Goal: Connect with others: Establish contact or relationships with other users

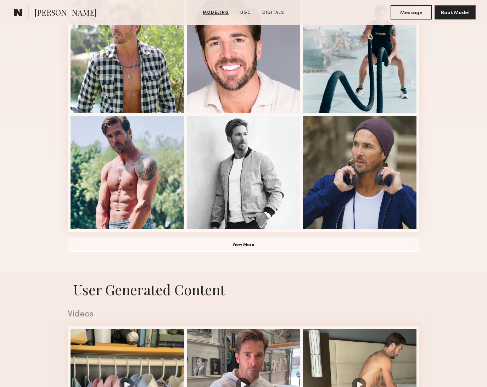
scroll to position [443, 0]
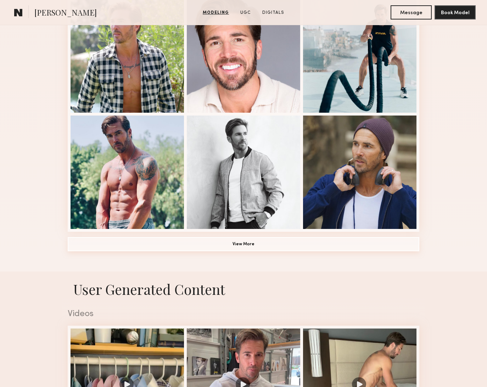
click at [245, 244] on button "View More" at bounding box center [244, 244] width 352 height 14
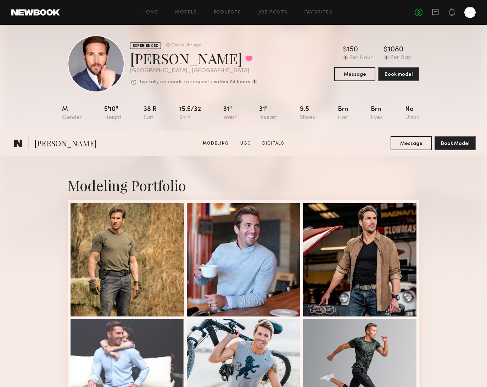
scroll to position [0, 0]
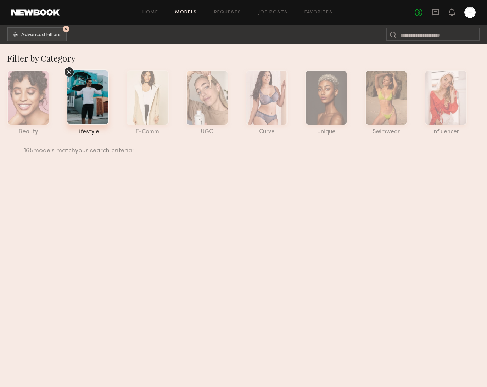
scroll to position [9863, 0]
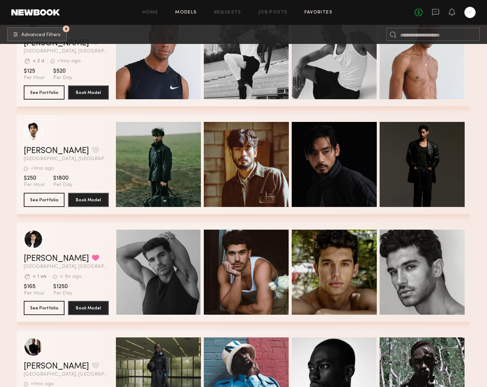
click at [326, 11] on link "Favorites" at bounding box center [319, 12] width 28 height 5
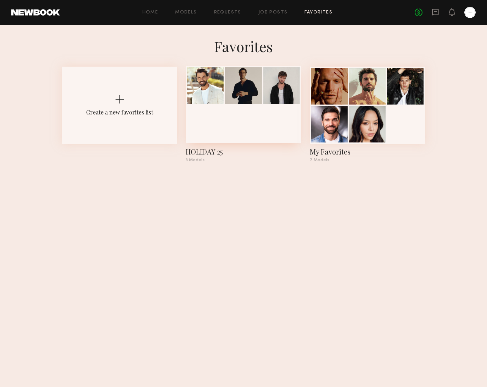
click at [284, 105] on div at bounding box center [243, 104] width 115 height 77
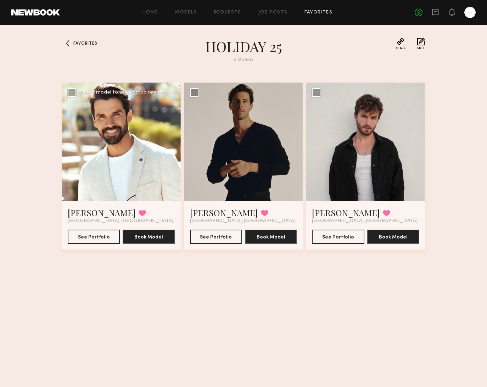
click at [85, 135] on div at bounding box center [121, 142] width 119 height 119
click at [71, 217] on link "[PERSON_NAME]" at bounding box center [102, 212] width 68 height 11
click at [93, 43] on span "Favorites" at bounding box center [85, 43] width 24 height 4
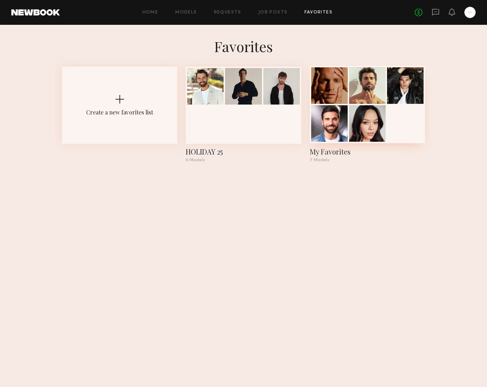
click at [416, 128] on div at bounding box center [367, 104] width 115 height 77
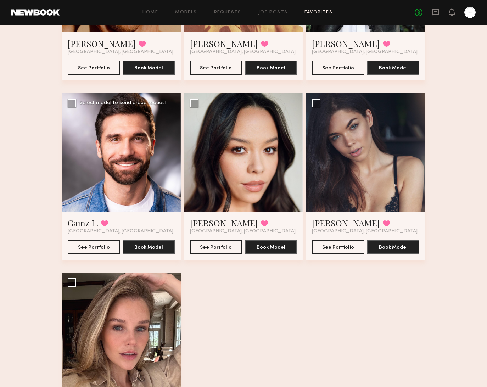
scroll to position [171, 0]
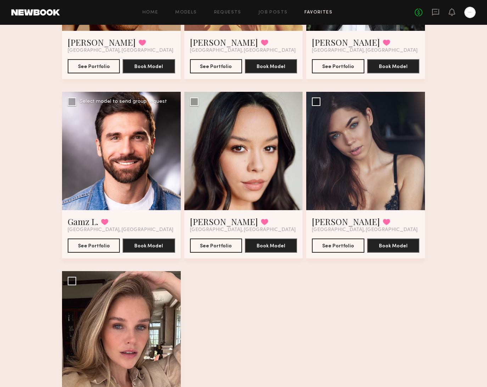
click at [114, 200] on div at bounding box center [121, 151] width 119 height 119
click at [83, 223] on link "Gamz L." at bounding box center [83, 221] width 31 height 11
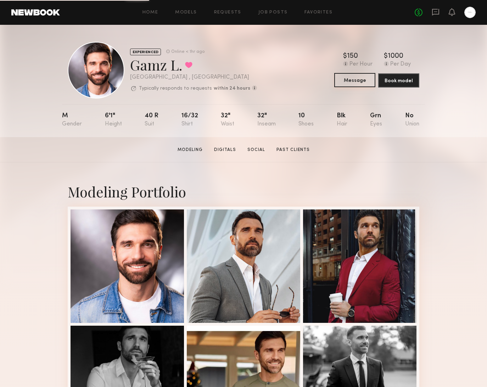
click at [345, 79] on button "Message" at bounding box center [354, 80] width 41 height 14
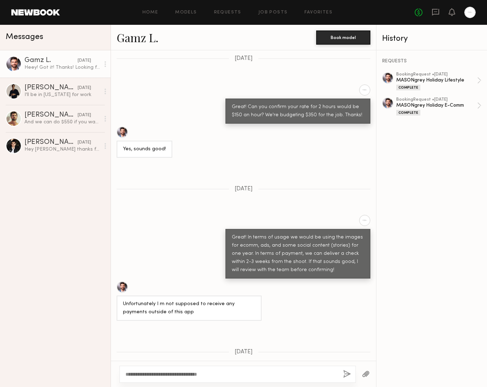
scroll to position [416, 0]
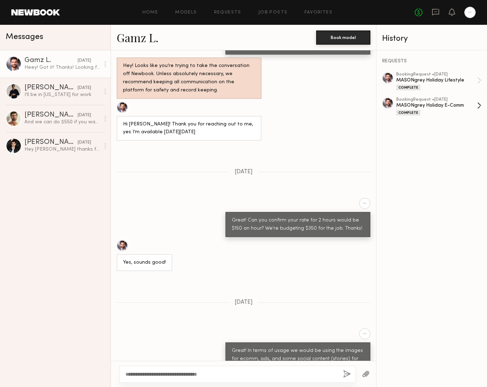
click at [450, 106] on div "MASONgrey Holiday E-Comm" at bounding box center [437, 105] width 81 height 7
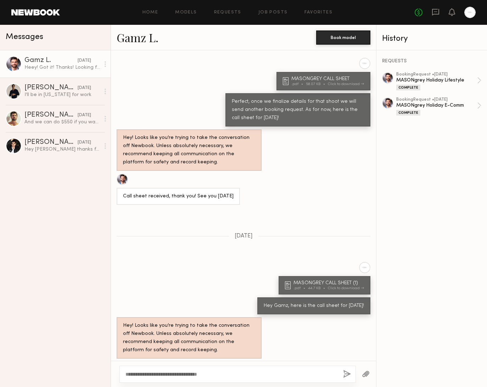
scroll to position [1268, 0]
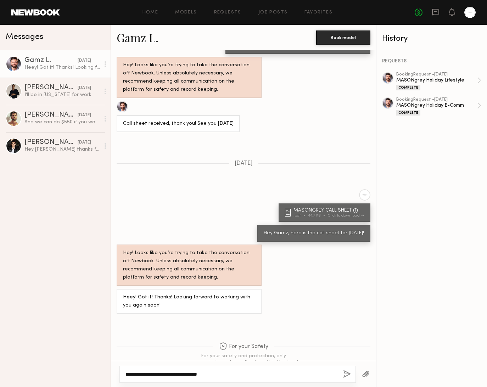
click at [248, 376] on textarea "**********" at bounding box center [232, 374] width 212 height 7
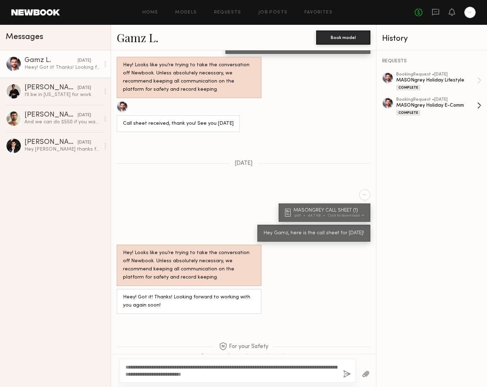
click at [437, 105] on div "MASONgrey Holiday E-Comm" at bounding box center [437, 105] width 81 height 7
click at [294, 377] on textarea "**********" at bounding box center [232, 371] width 212 height 14
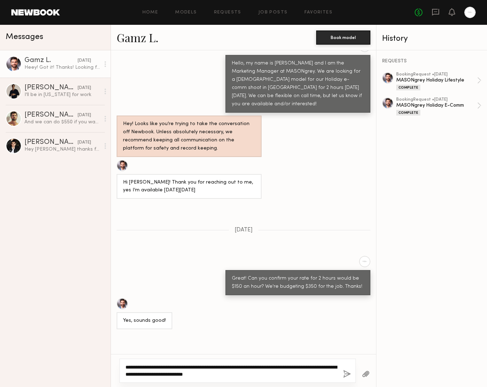
scroll to position [361, 0]
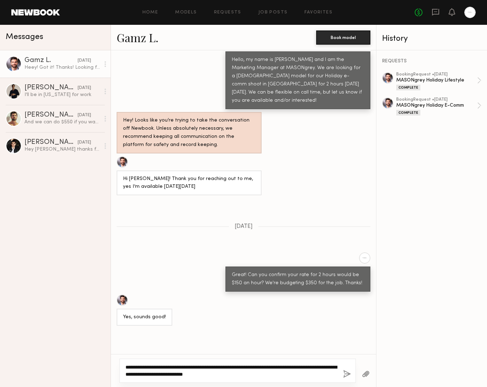
type textarea "**********"
click at [345, 375] on button "button" at bounding box center [347, 374] width 8 height 9
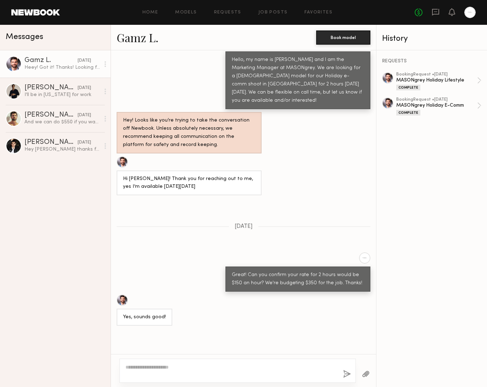
scroll to position [1427, 0]
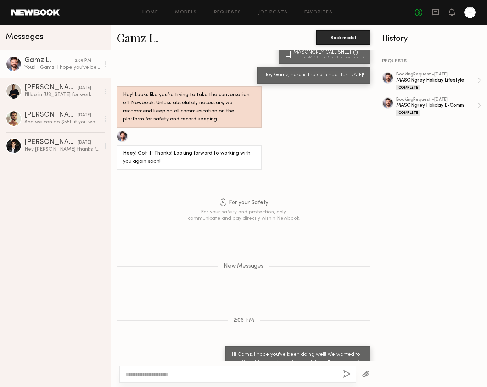
click at [46, 15] on link at bounding box center [35, 12] width 49 height 6
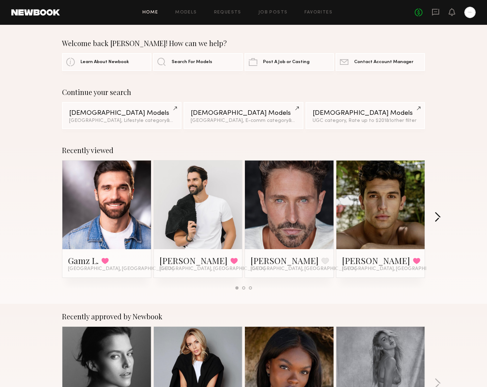
click at [439, 216] on button "button" at bounding box center [438, 218] width 7 height 12
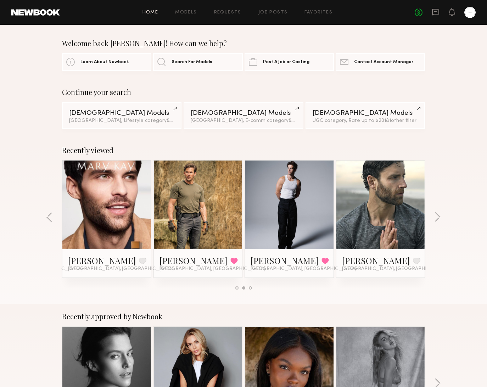
click at [398, 209] on link at bounding box center [380, 205] width 43 height 89
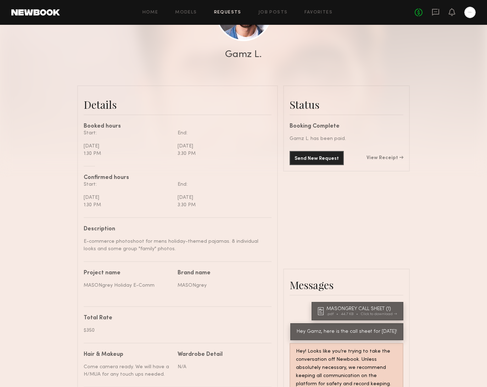
scroll to position [128, 0]
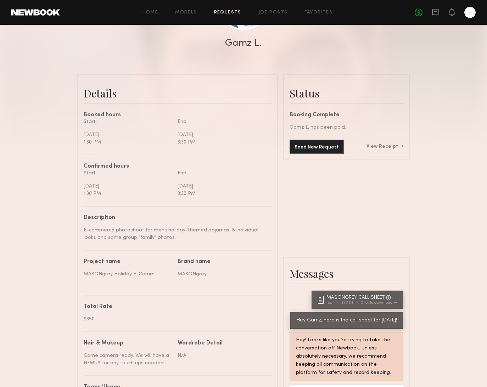
click at [392, 144] on div "Send New Request View Receipt" at bounding box center [347, 147] width 114 height 14
click at [391, 146] on link "View Receipt" at bounding box center [385, 146] width 37 height 5
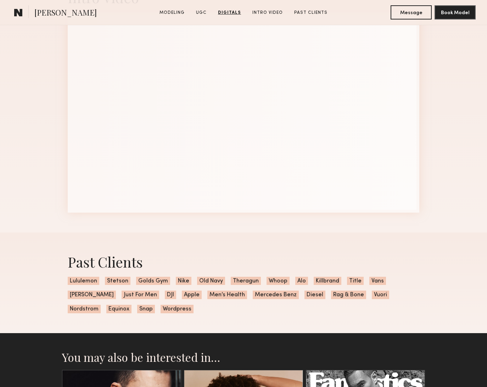
scroll to position [1599, 0]
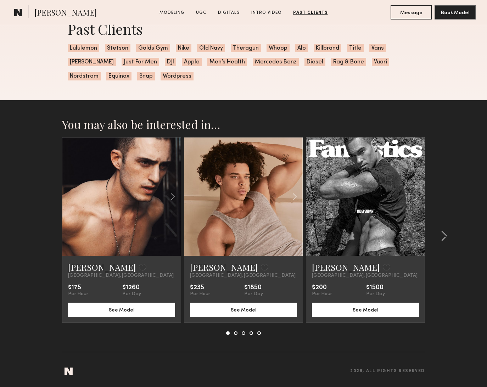
click at [355, 185] on link at bounding box center [365, 197] width 40 height 118
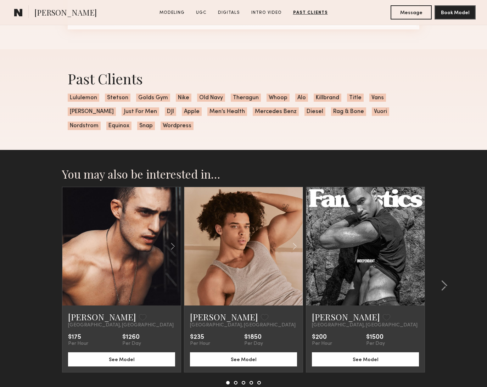
scroll to position [0, 0]
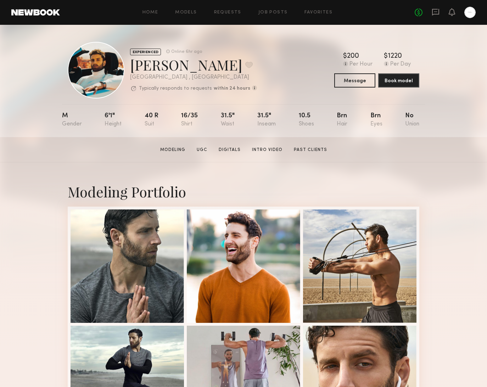
click at [439, 7] on div "No fees up to $5,000" at bounding box center [445, 12] width 61 height 11
click at [438, 11] on icon at bounding box center [436, 12] width 8 height 8
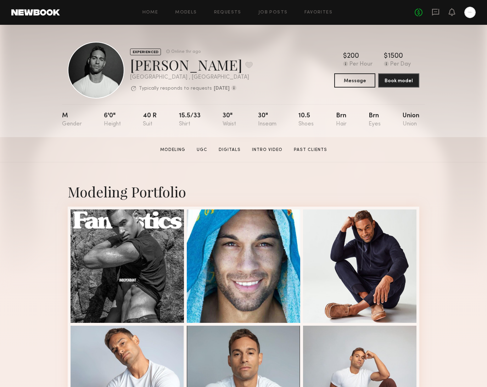
scroll to position [0, 0]
click at [357, 82] on button "Message" at bounding box center [354, 80] width 41 height 14
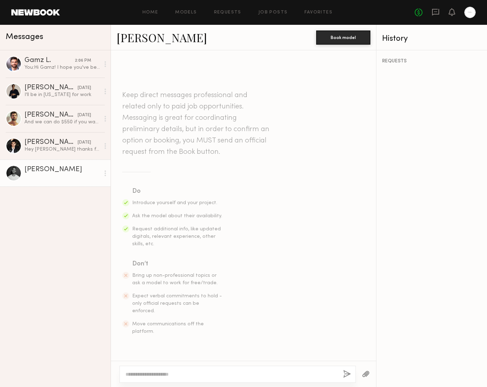
click at [240, 374] on textarea at bounding box center [232, 374] width 212 height 7
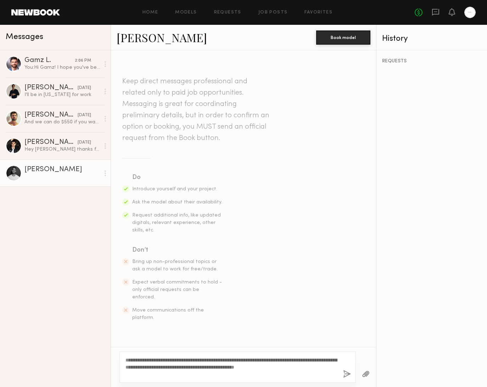
type textarea "**********"
click at [346, 379] on button "button" at bounding box center [347, 374] width 8 height 9
